Goal: Task Accomplishment & Management: Manage account settings

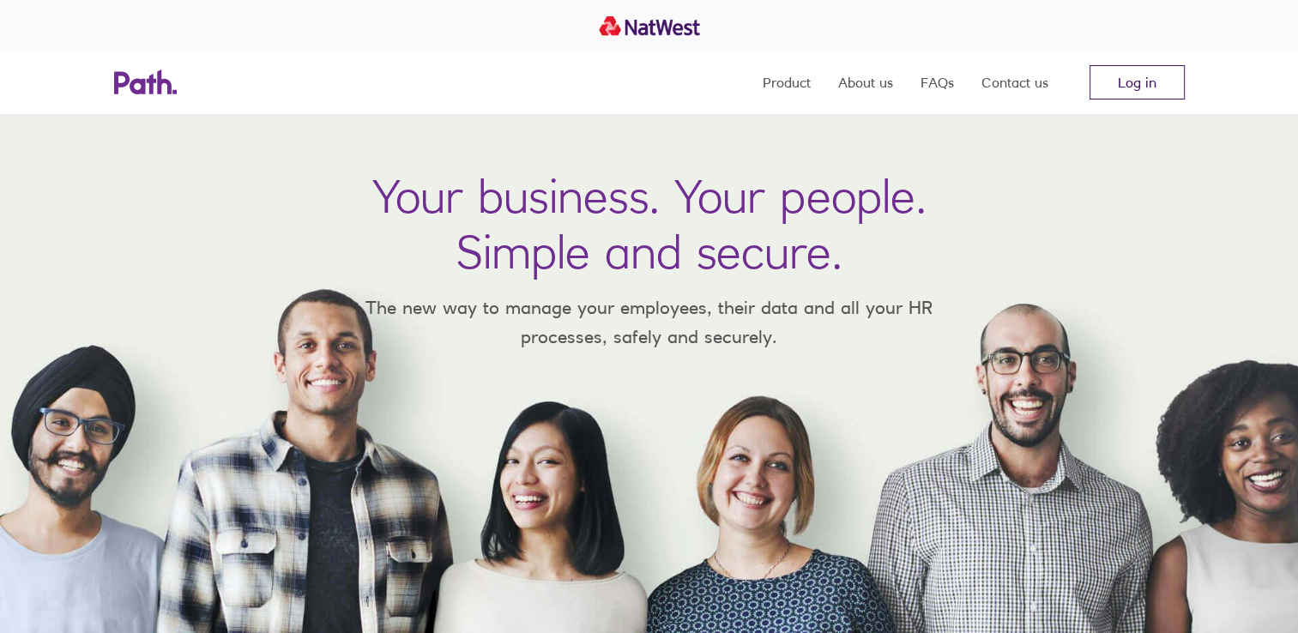
click at [1119, 74] on link "Log in" at bounding box center [1137, 82] width 95 height 34
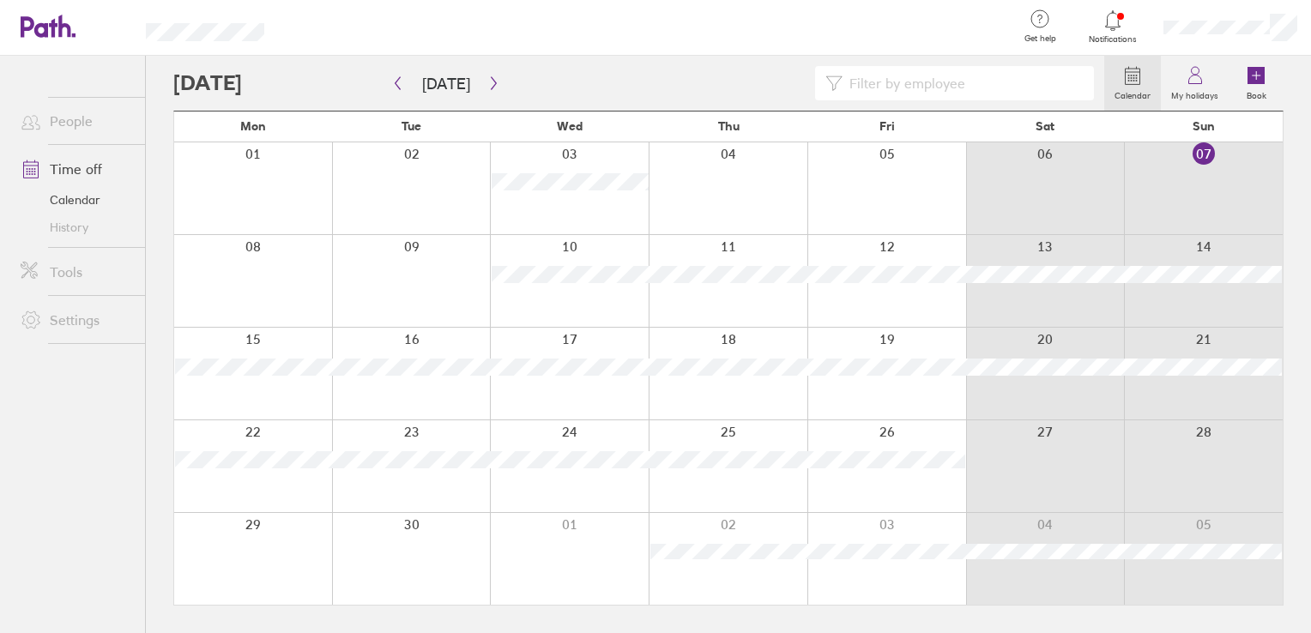
click at [244, 90] on div at bounding box center [638, 83] width 931 height 34
click at [491, 80] on icon "button" at bounding box center [493, 83] width 5 height 13
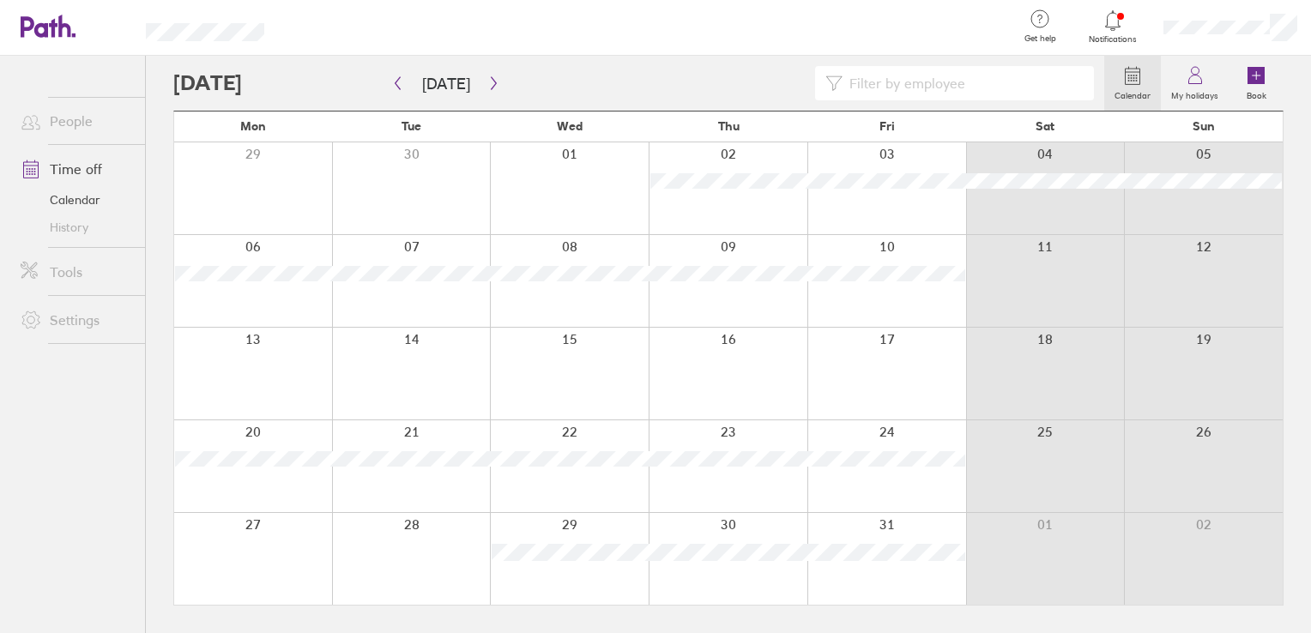
click at [291, 299] on div at bounding box center [253, 281] width 158 height 92
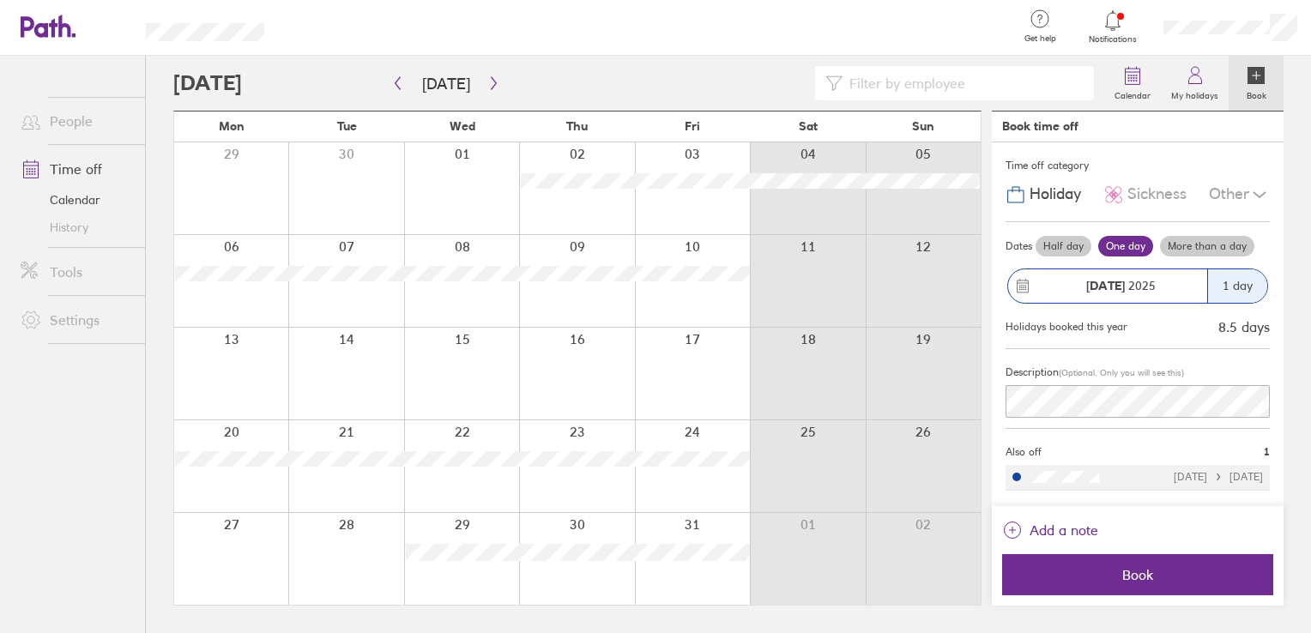
click at [1200, 245] on label "More than a day" at bounding box center [1207, 246] width 94 height 21
click at [0, 0] on input "More than a day" at bounding box center [0, 0] width 0 height 0
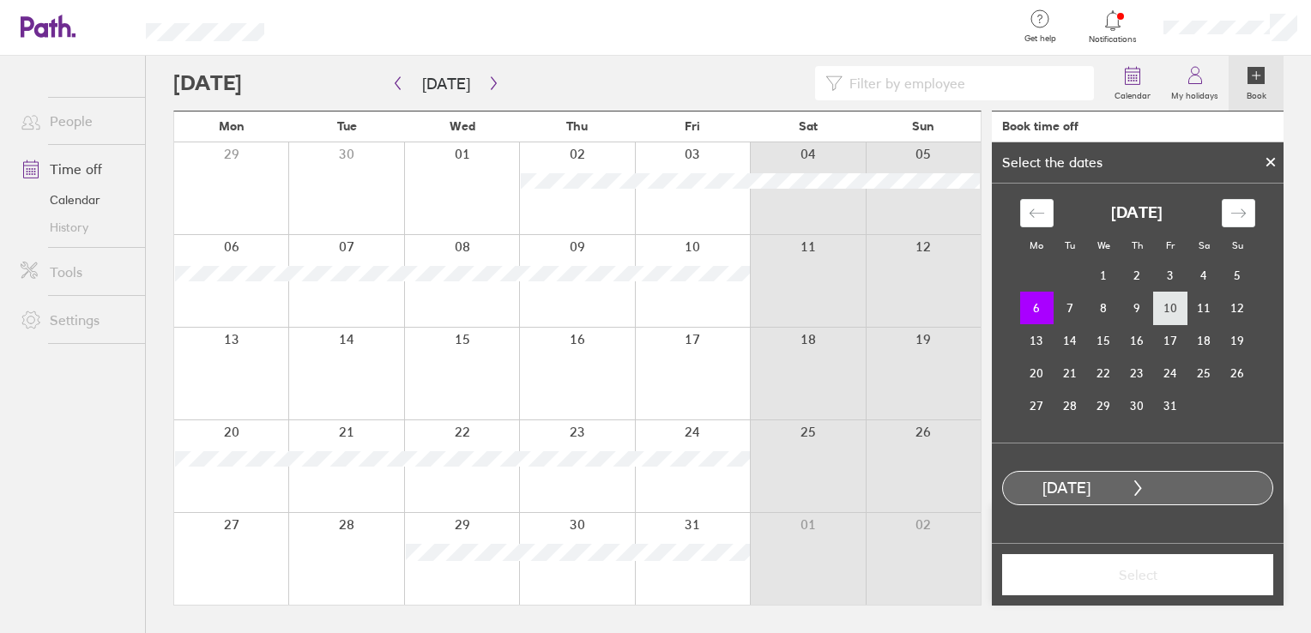
click at [1181, 304] on td "10" at bounding box center [1170, 308] width 33 height 33
click at [1150, 578] on span "Select" at bounding box center [1137, 574] width 247 height 15
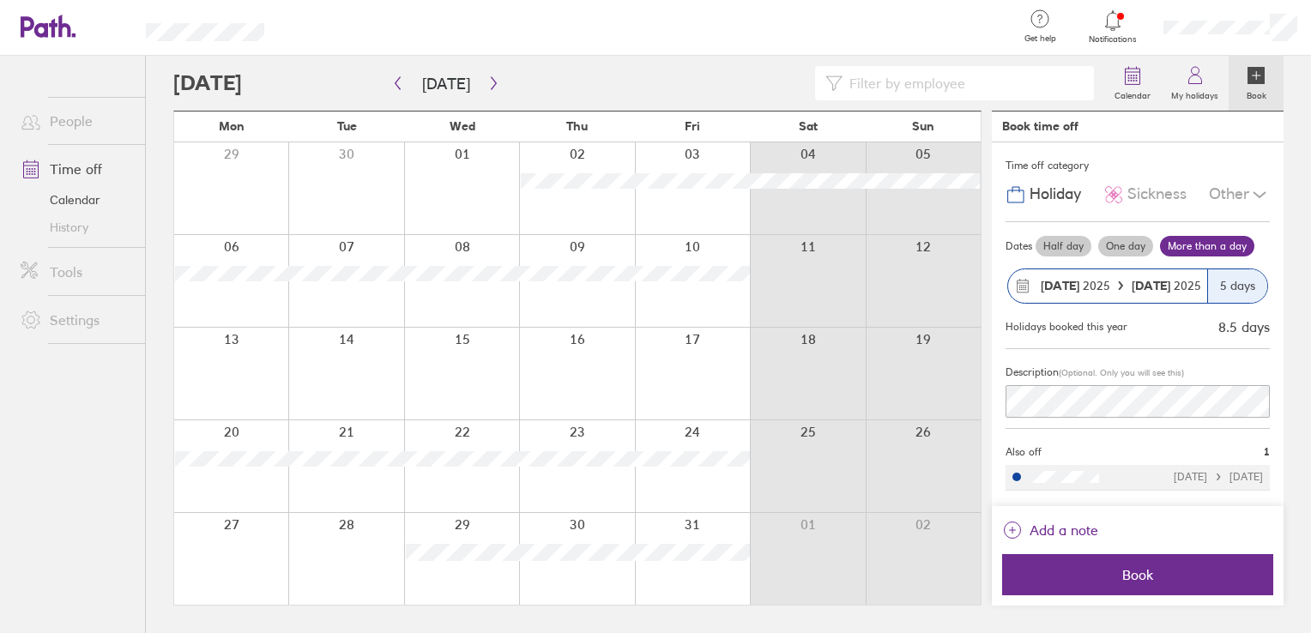
click at [1258, 191] on icon at bounding box center [1259, 194] width 21 height 21
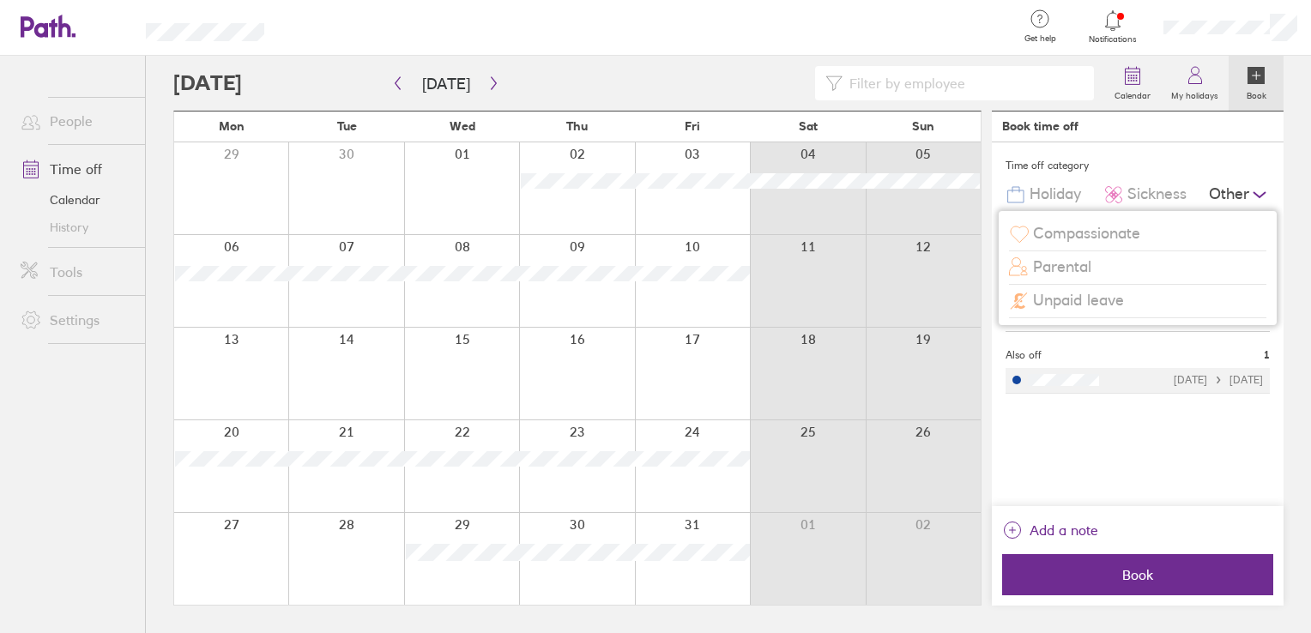
click at [1060, 196] on span "Holiday" at bounding box center [1055, 194] width 51 height 18
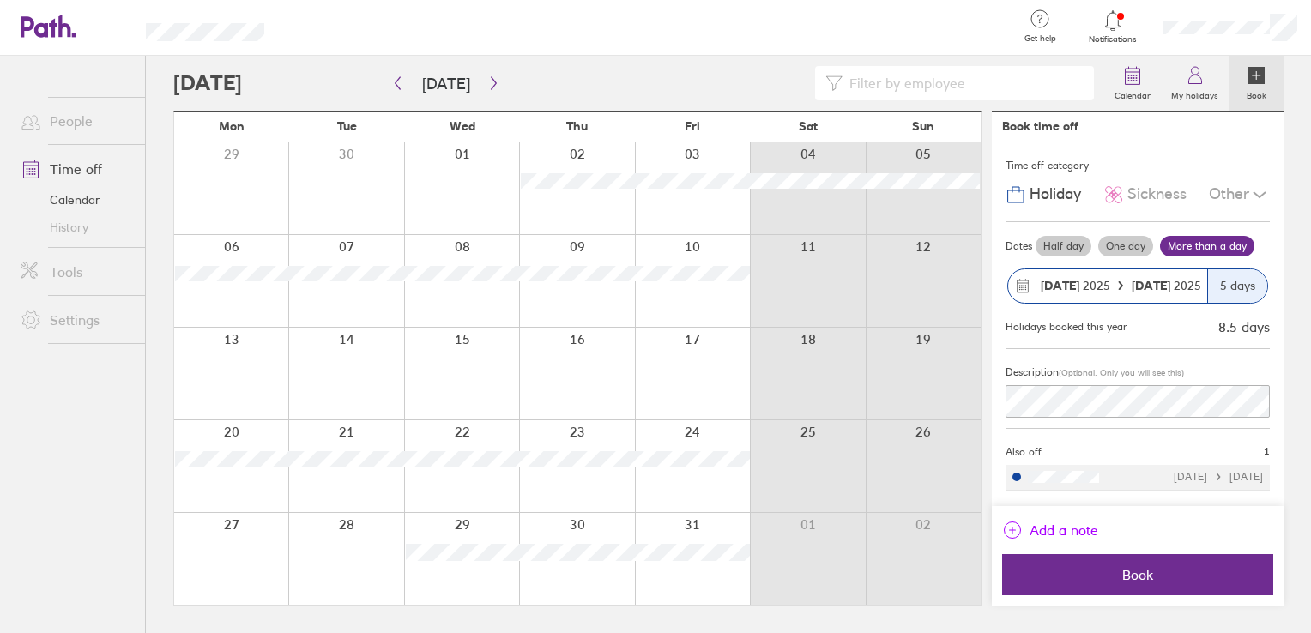
click at [1070, 531] on span "Add a note" at bounding box center [1064, 530] width 69 height 27
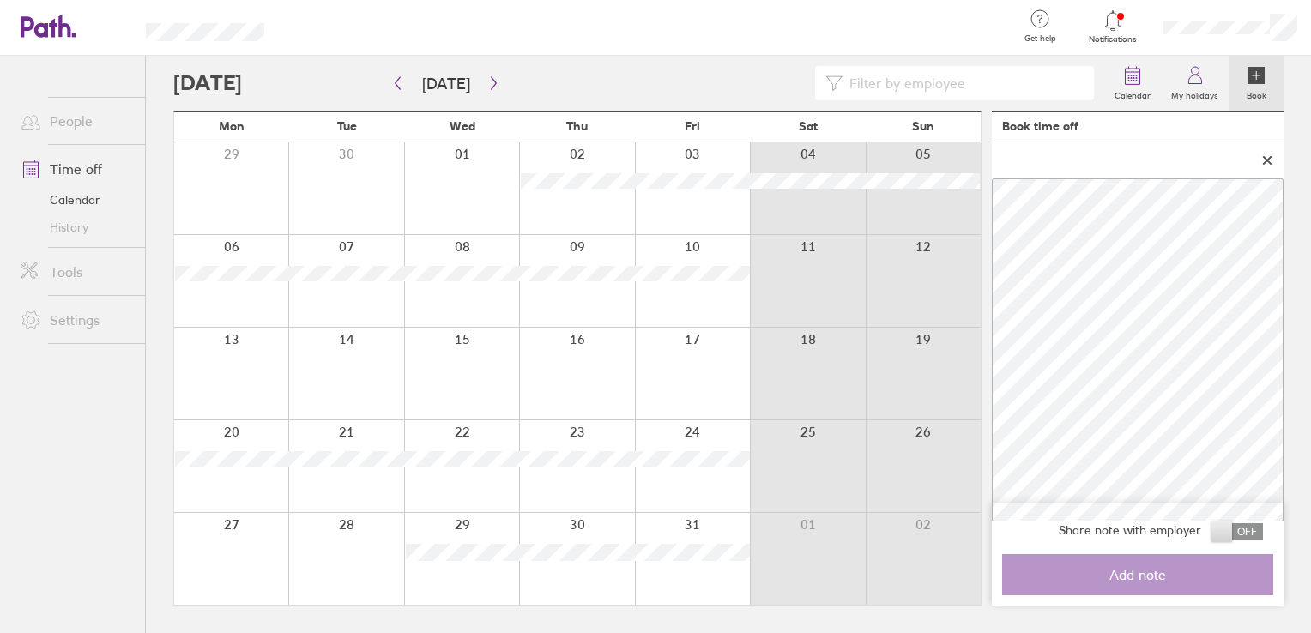
click at [1254, 535] on span at bounding box center [1237, 531] width 51 height 17
click at [1263, 536] on input "checkbox" at bounding box center [1263, 536] width 0 height 0
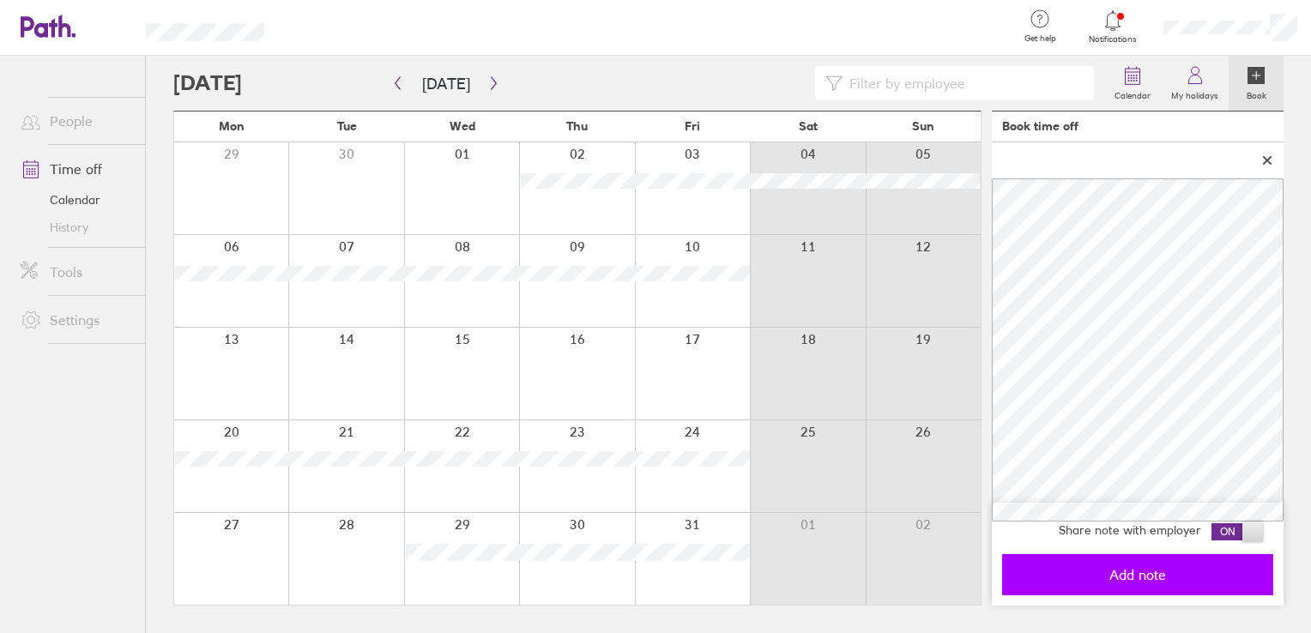
click at [1113, 575] on span "Add note" at bounding box center [1137, 574] width 247 height 15
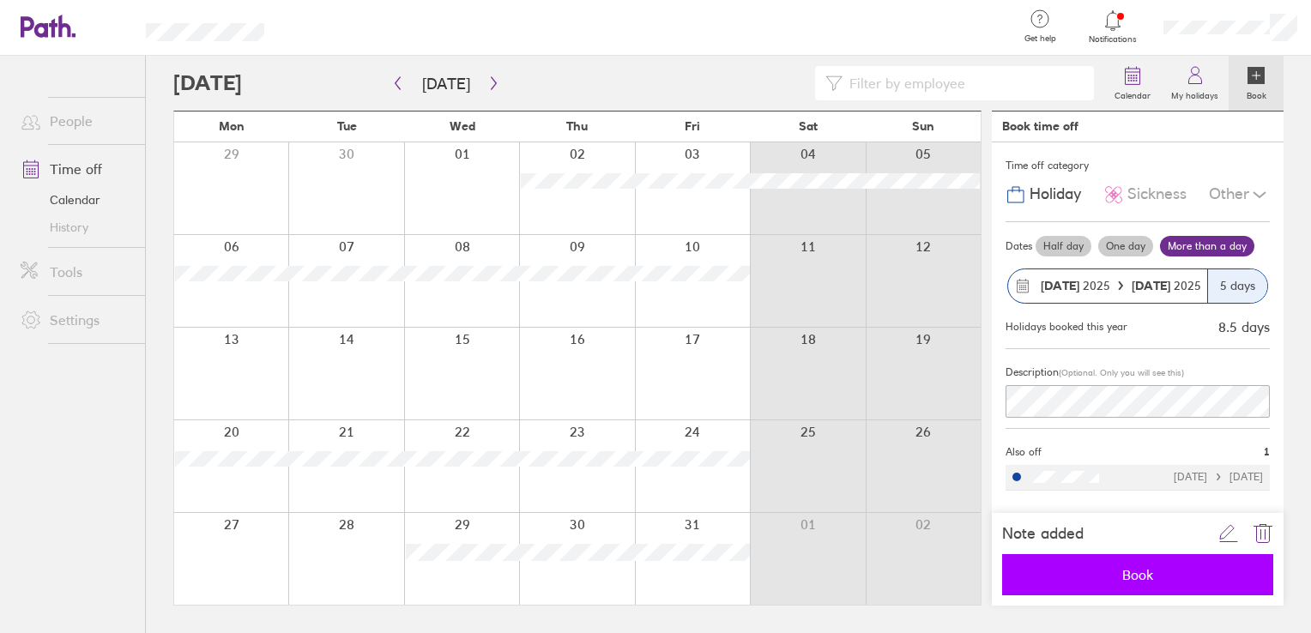
click at [1138, 587] on button "Book" at bounding box center [1137, 574] width 271 height 41
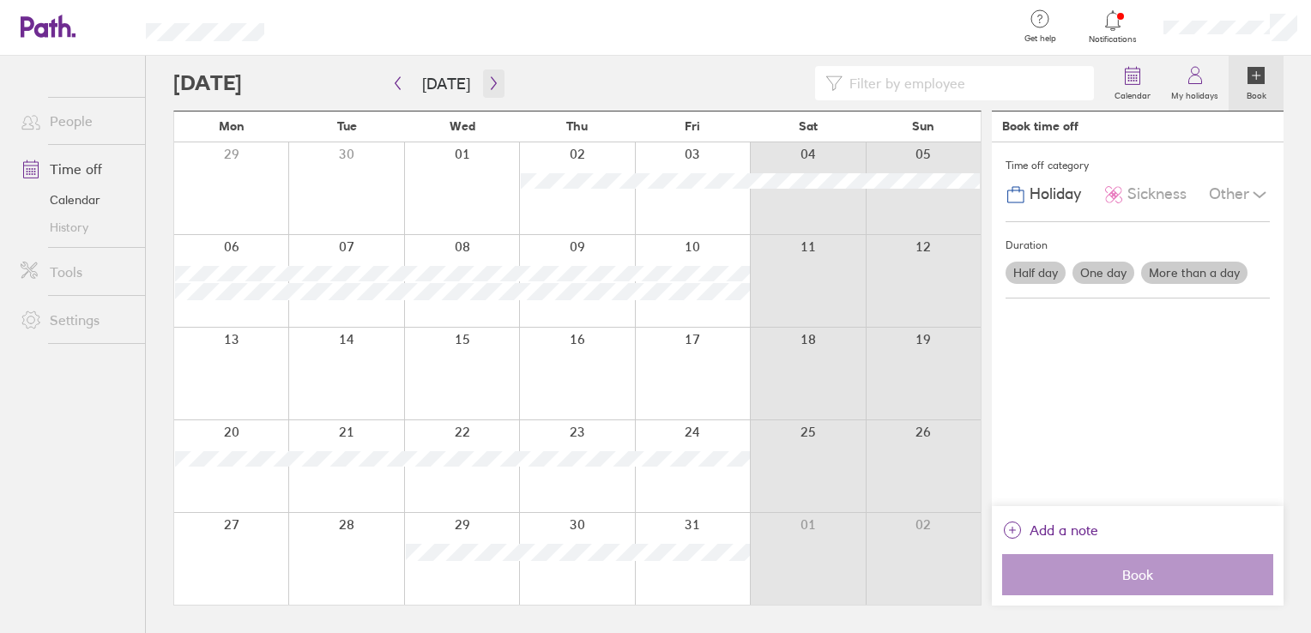
click at [487, 82] on icon "button" at bounding box center [493, 83] width 13 height 14
click at [1112, 18] on icon at bounding box center [1113, 20] width 21 height 21
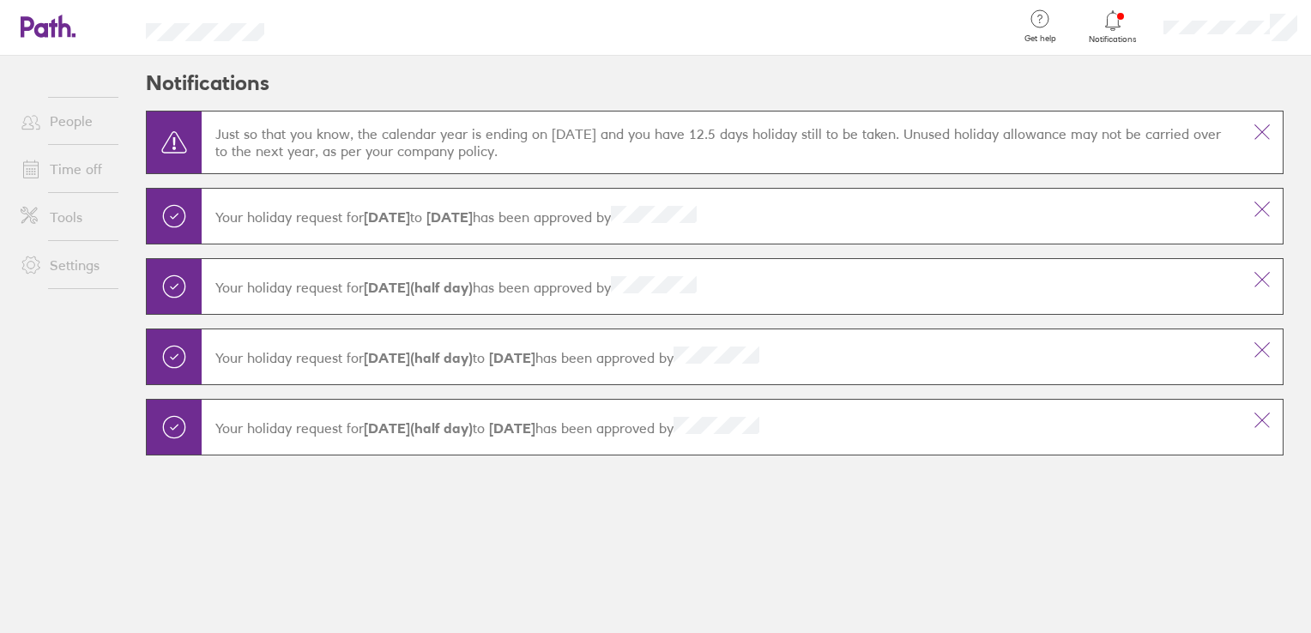
click at [1115, 20] on icon at bounding box center [1113, 20] width 21 height 21
click at [85, 118] on link "People" at bounding box center [76, 121] width 138 height 34
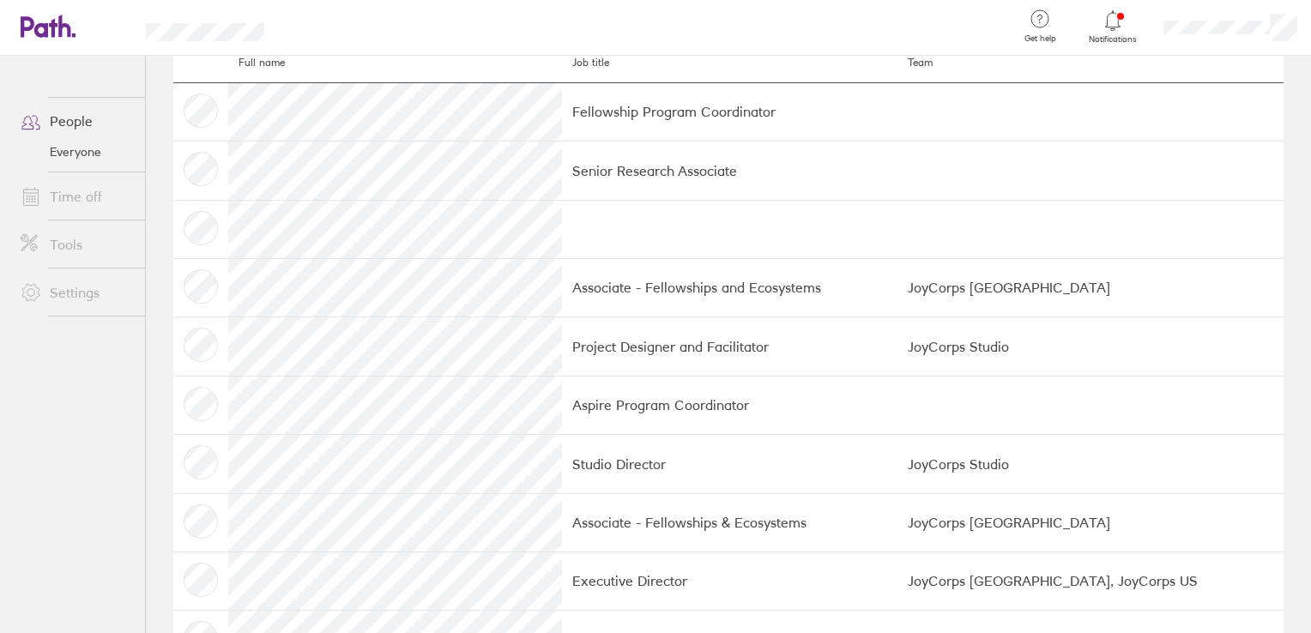
scroll to position [72, 0]
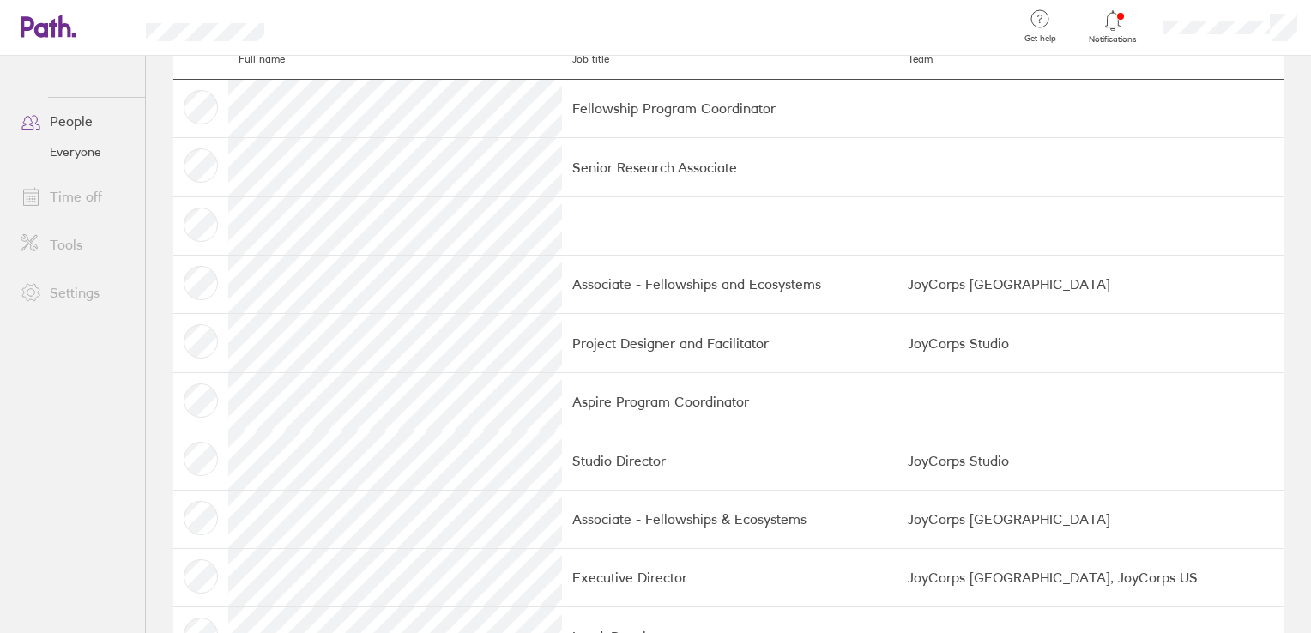
click at [565, 109] on td "Fellowship Program Coordinator" at bounding box center [729, 108] width 335 height 58
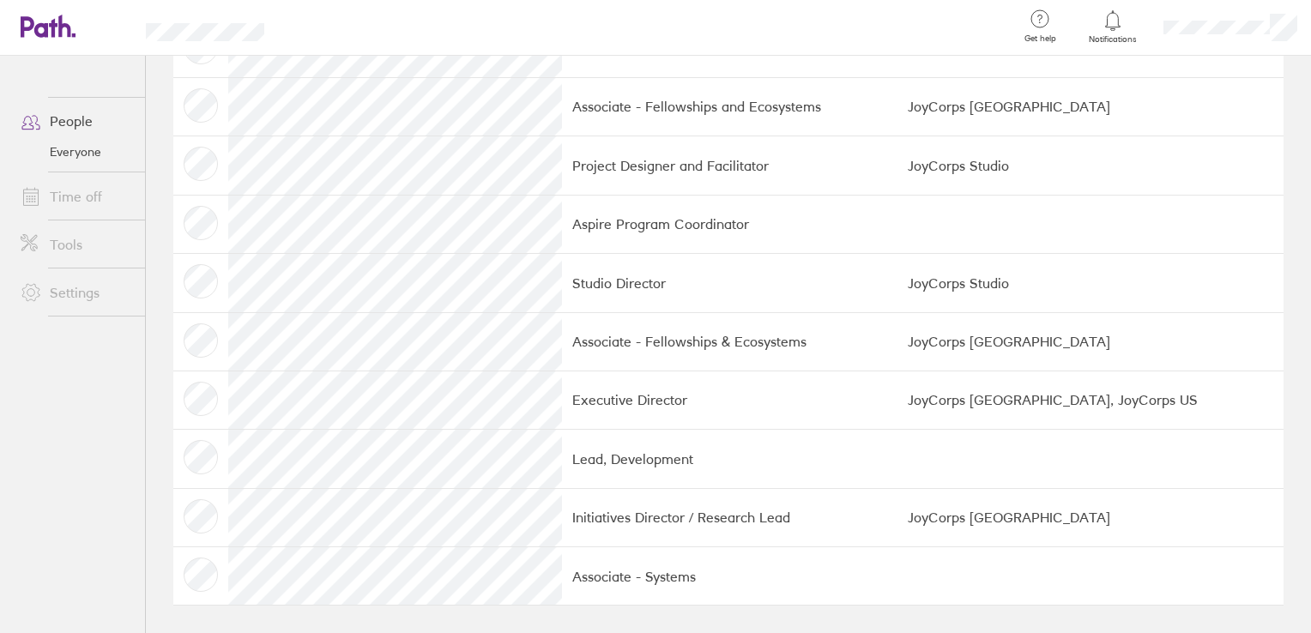
scroll to position [0, 0]
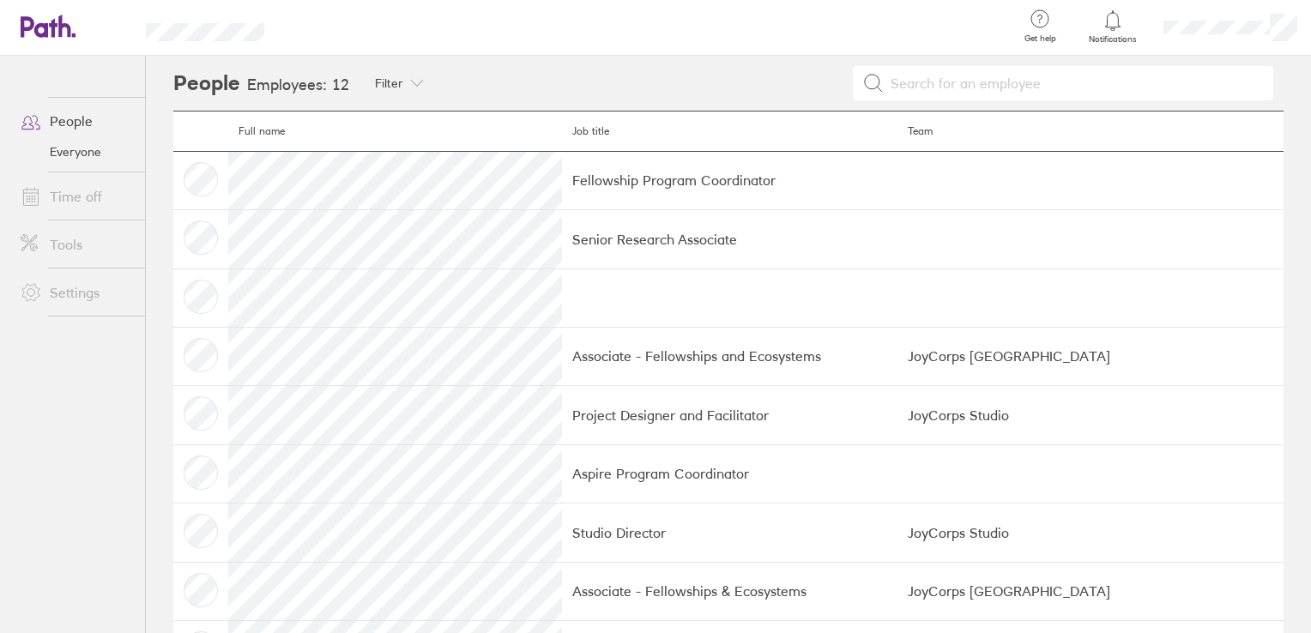
click at [88, 196] on link "Time off" at bounding box center [76, 196] width 138 height 34
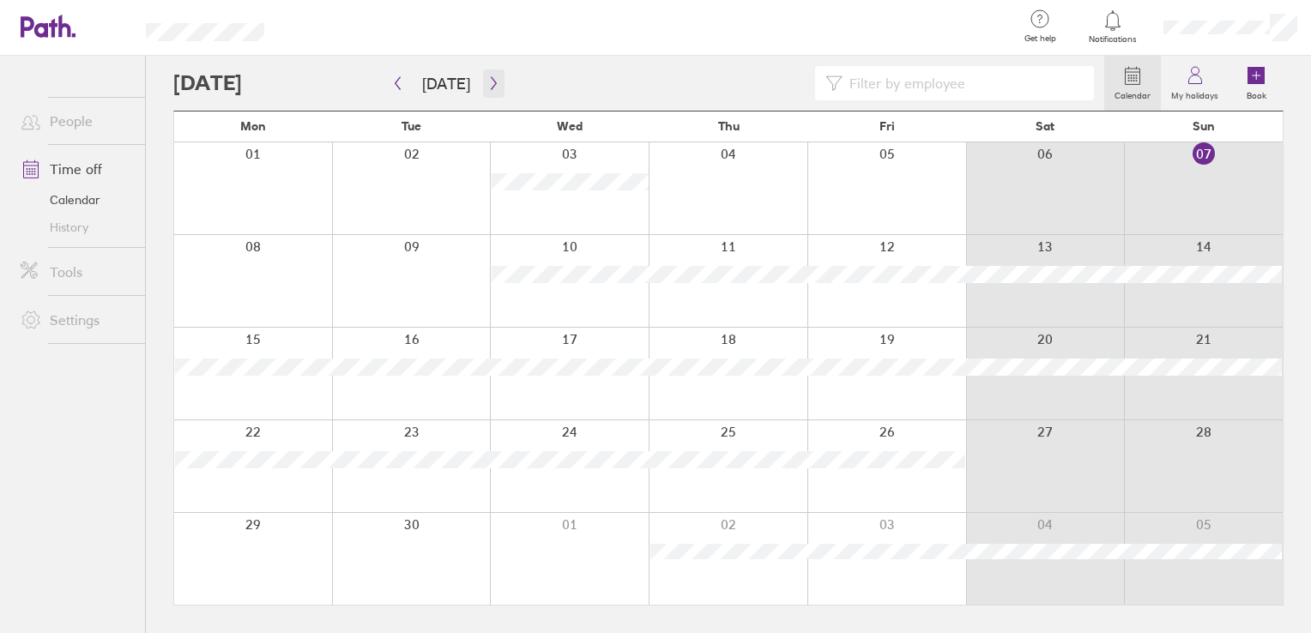
click at [497, 80] on button "button" at bounding box center [493, 84] width 21 height 28
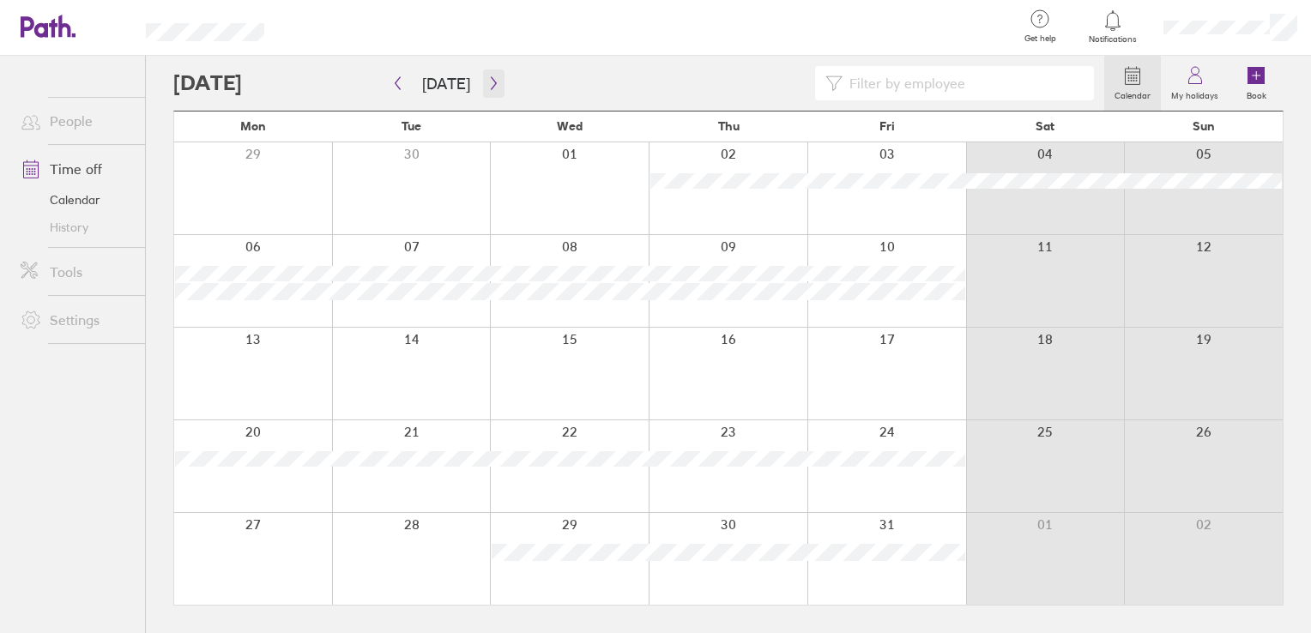
click at [497, 80] on button "button" at bounding box center [493, 84] width 21 height 28
click at [402, 83] on icon "button" at bounding box center [397, 83] width 13 height 14
click at [487, 86] on icon "button" at bounding box center [493, 83] width 13 height 14
